Goal: Information Seeking & Learning: Learn about a topic

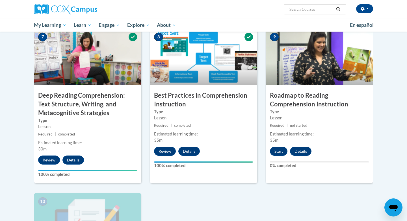
scroll to position [440, 0]
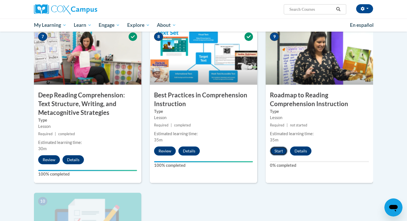
click at [279, 152] on button "Start" at bounding box center [279, 151] width 18 height 9
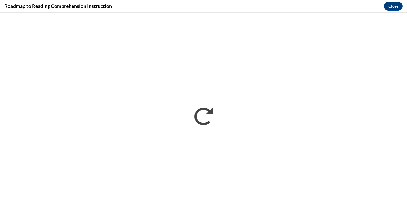
scroll to position [0, 0]
